Goal: Task Accomplishment & Management: Manage account settings

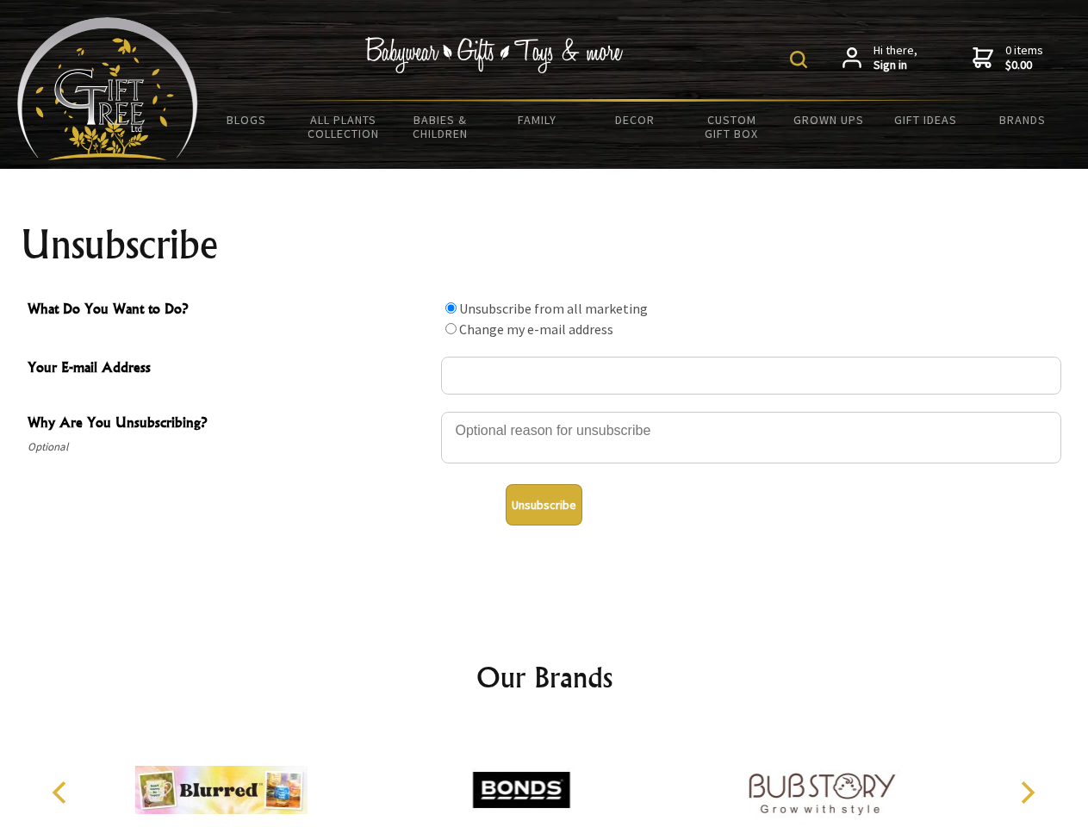
click at [801, 59] on img at bounding box center [798, 59] width 17 height 17
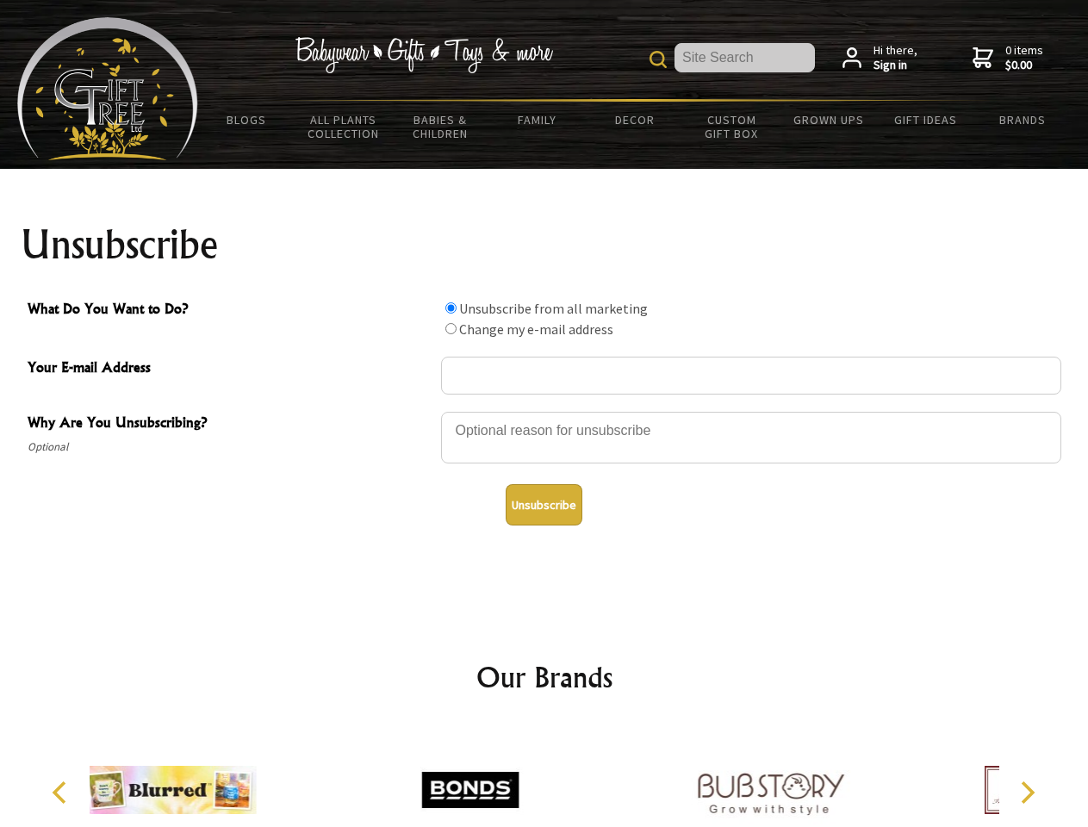
click at [544, 411] on div at bounding box center [751, 440] width 620 height 60
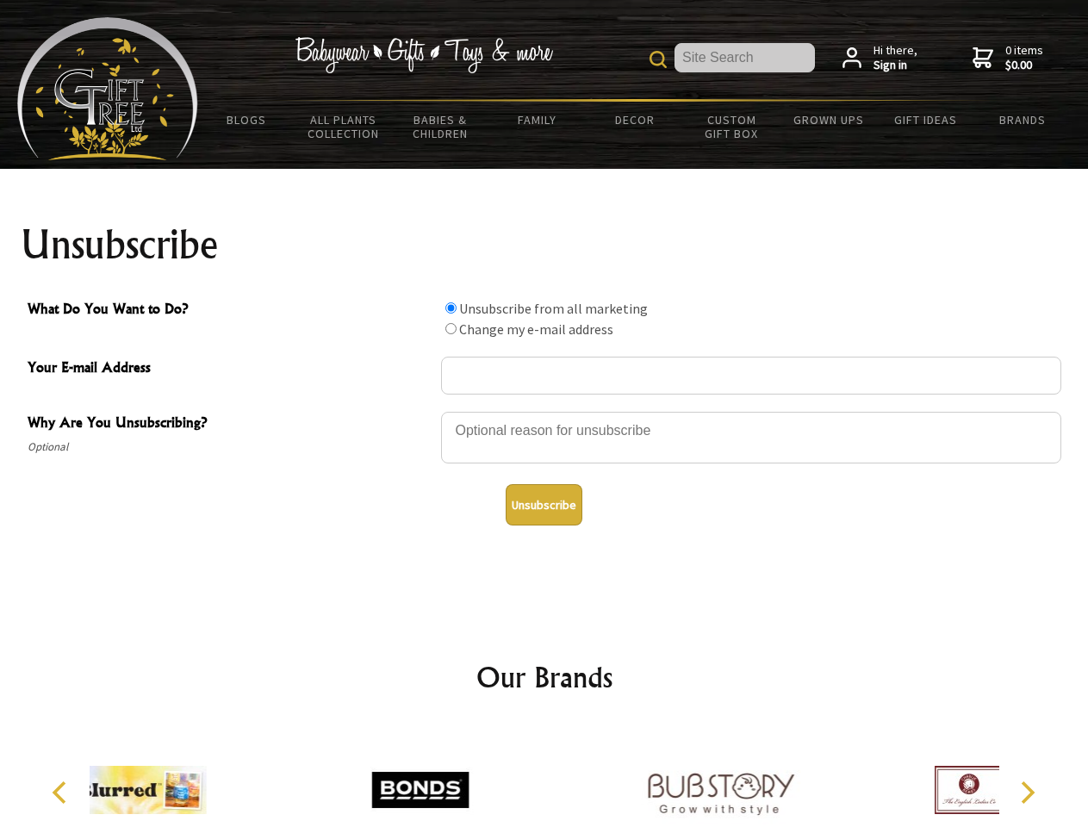
click at [450, 307] on input "What Do You Want to Do?" at bounding box center [450, 307] width 11 height 11
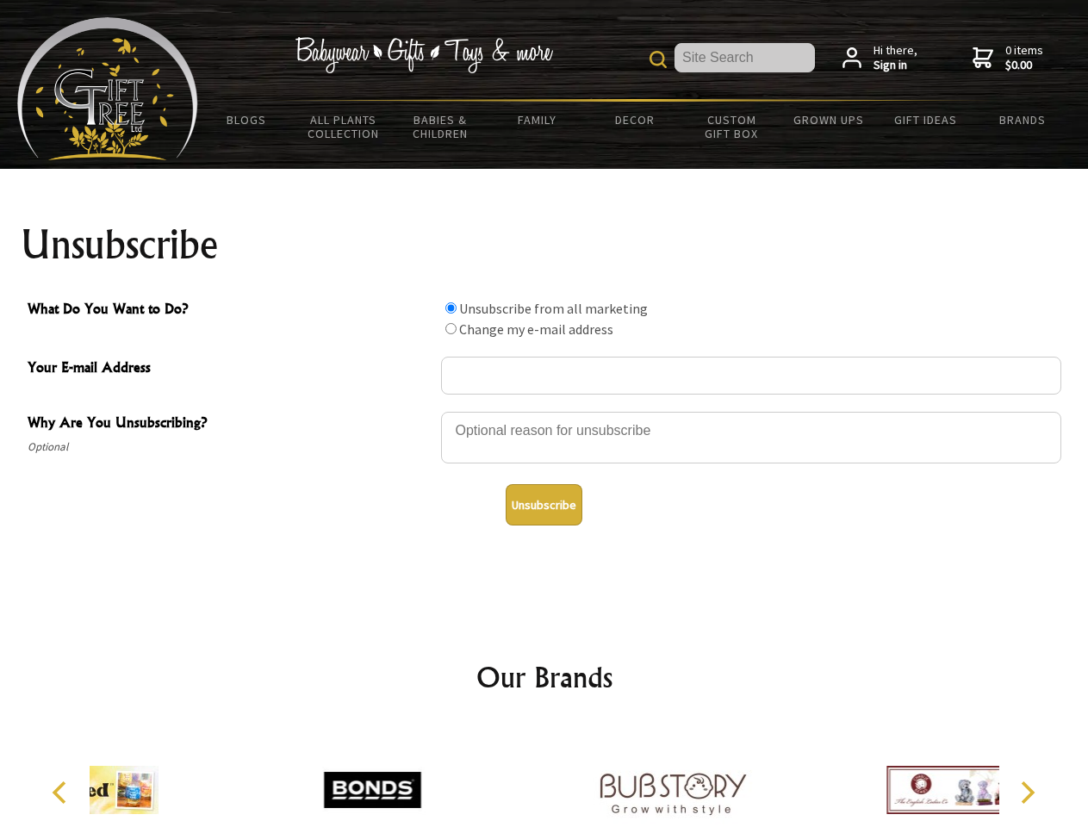
click at [450, 328] on input "What Do You Want to Do?" at bounding box center [450, 328] width 11 height 11
radio input "true"
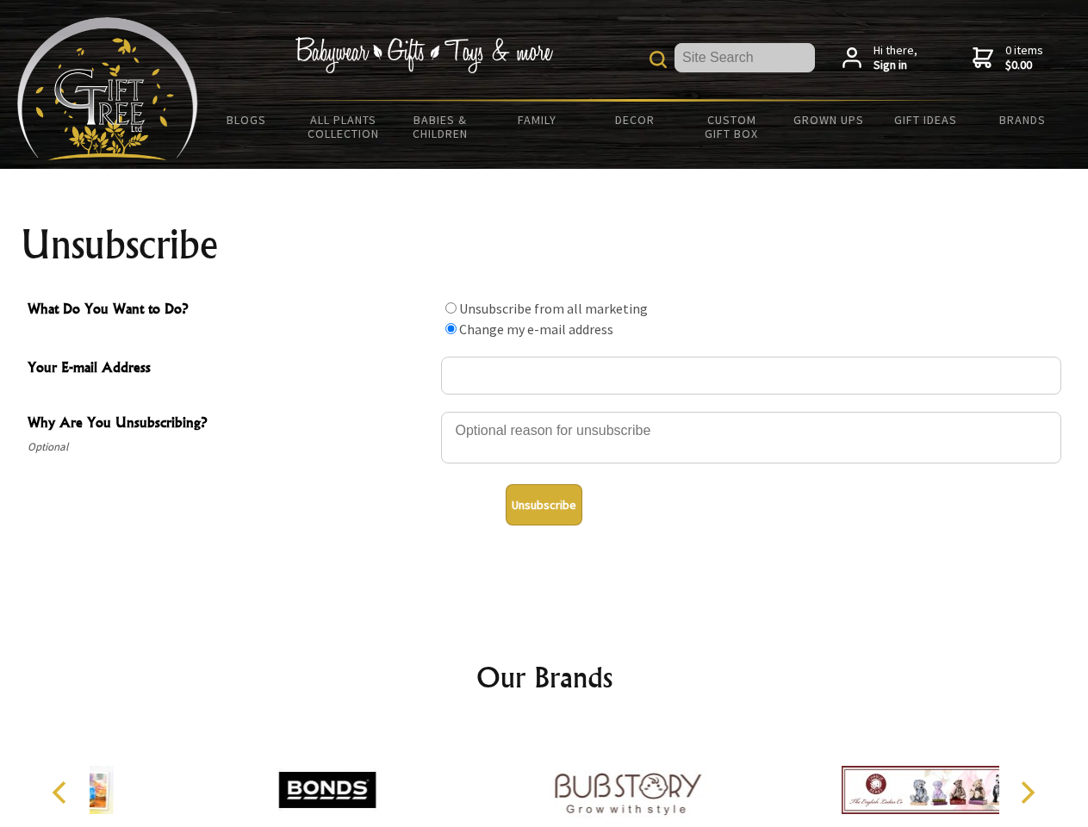
click at [543, 505] on button "Unsubscribe" at bounding box center [544, 504] width 77 height 41
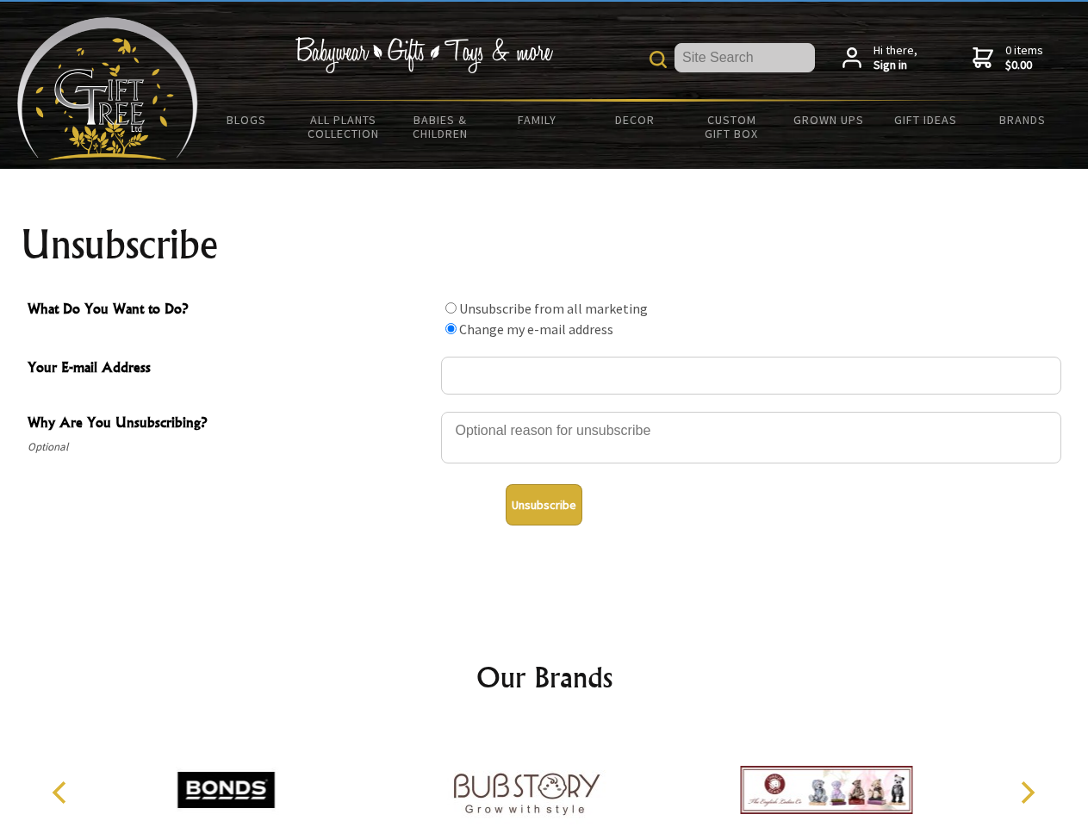
click at [62, 792] on icon "Previous" at bounding box center [61, 792] width 22 height 22
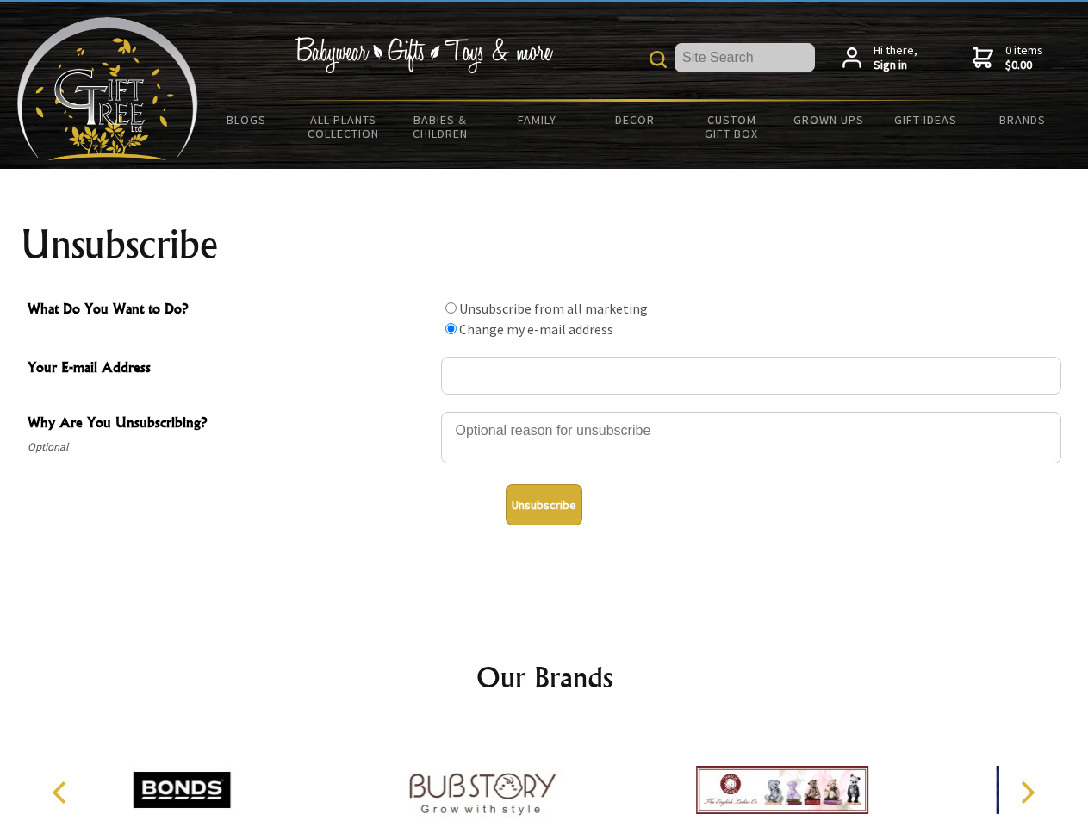
click at [1027, 792] on icon "Next" at bounding box center [1026, 792] width 22 height 22
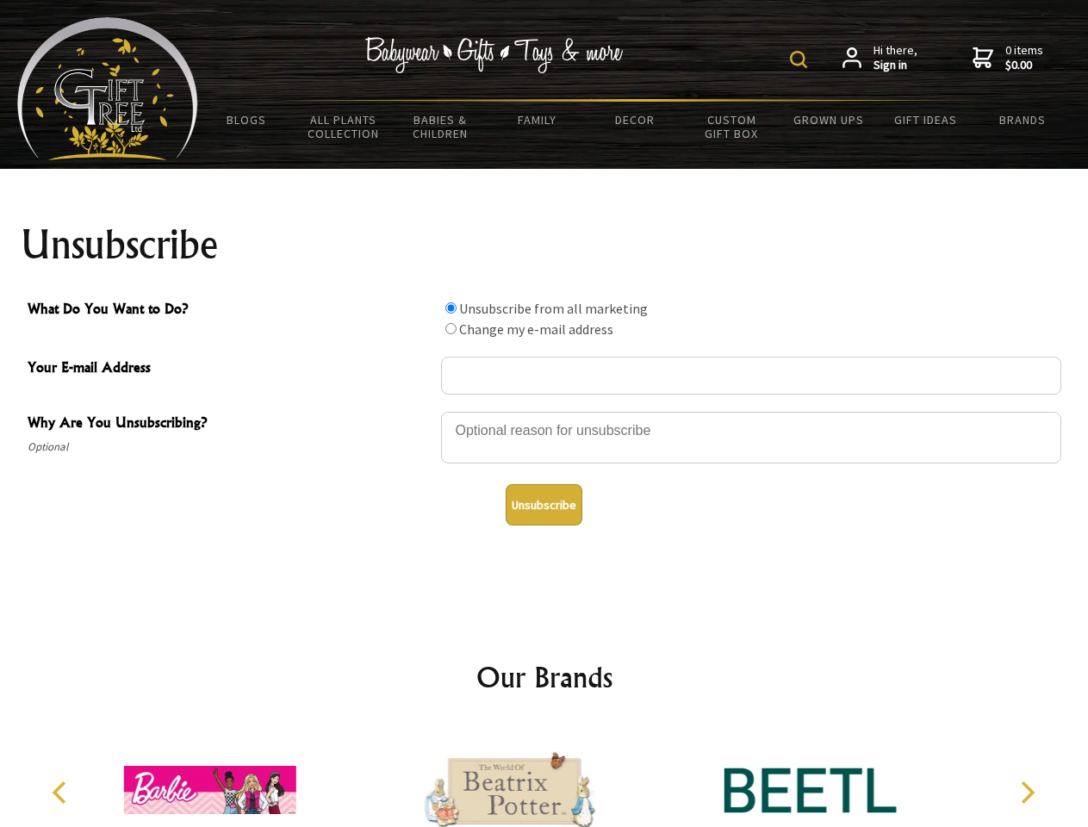
click at [801, 59] on img at bounding box center [798, 59] width 17 height 17
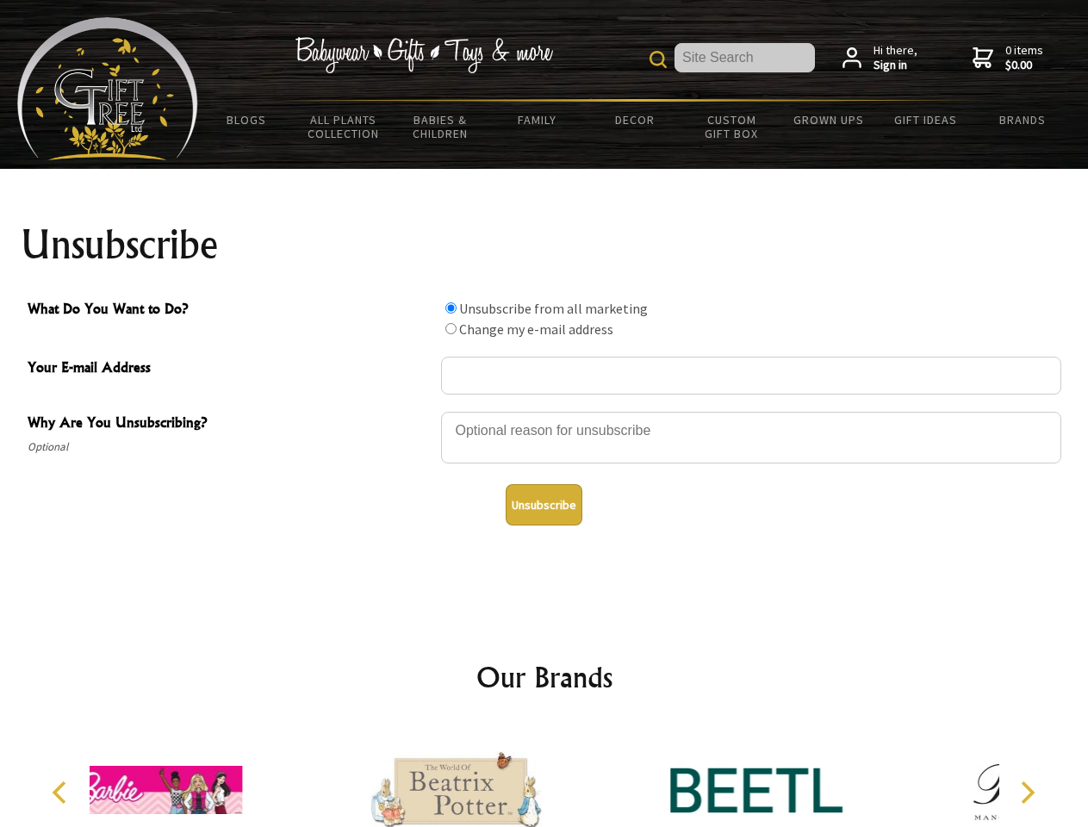
click at [544, 411] on div at bounding box center [751, 440] width 620 height 60
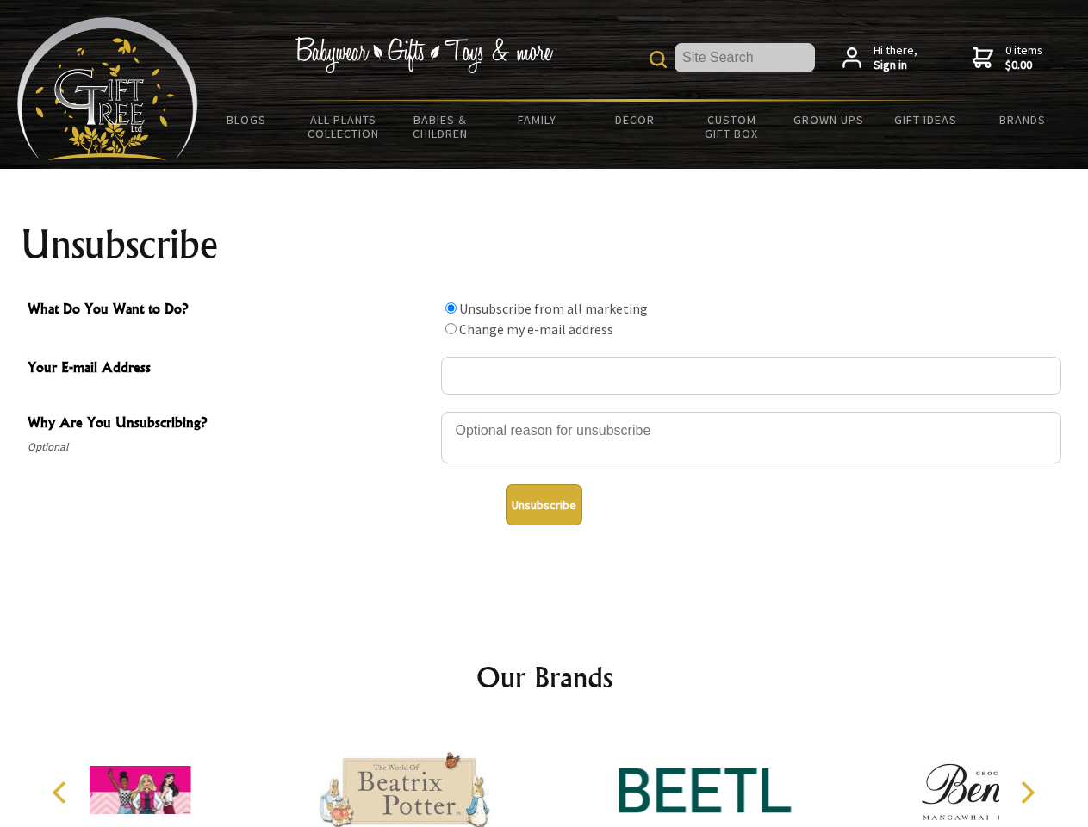
click at [450, 307] on input "What Do You Want to Do?" at bounding box center [450, 307] width 11 height 11
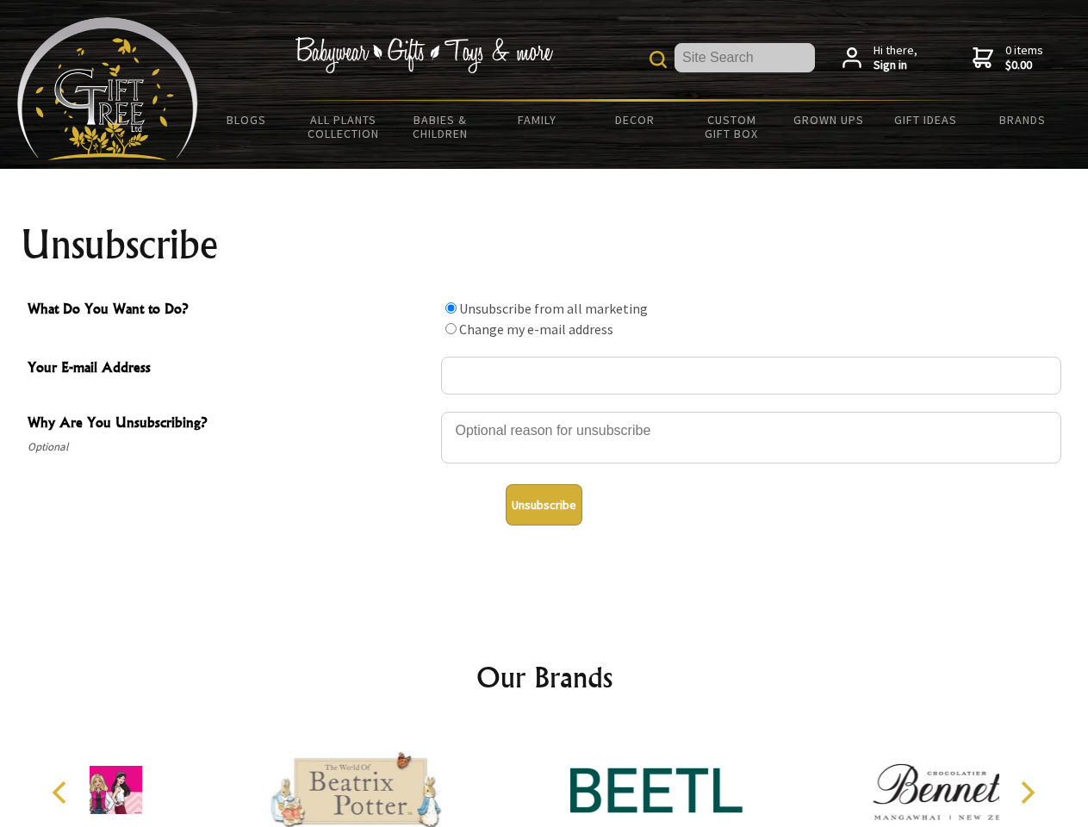
click at [450, 328] on input "What Do You Want to Do?" at bounding box center [450, 328] width 11 height 11
radio input "true"
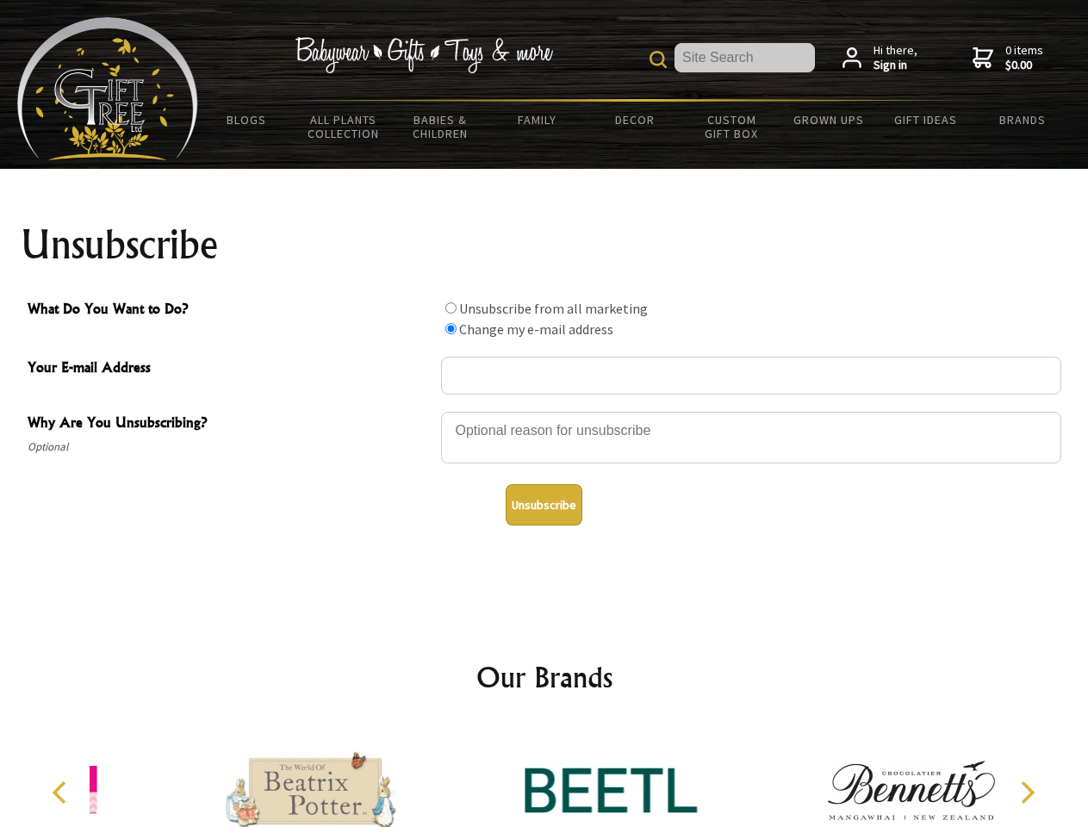
click at [543, 505] on button "Unsubscribe" at bounding box center [544, 504] width 77 height 41
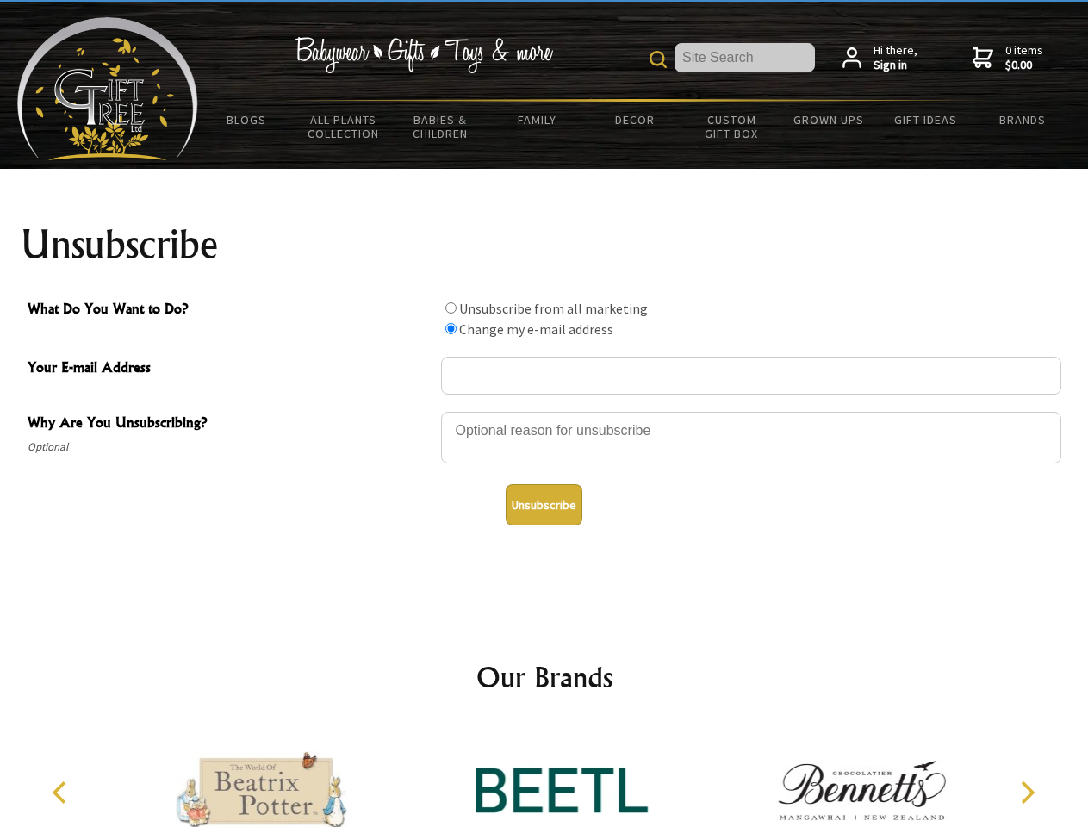
click at [62, 792] on icon "Previous" at bounding box center [61, 792] width 22 height 22
click at [1027, 792] on icon "Next" at bounding box center [1026, 792] width 22 height 22
